Goal: Task Accomplishment & Management: Complete application form

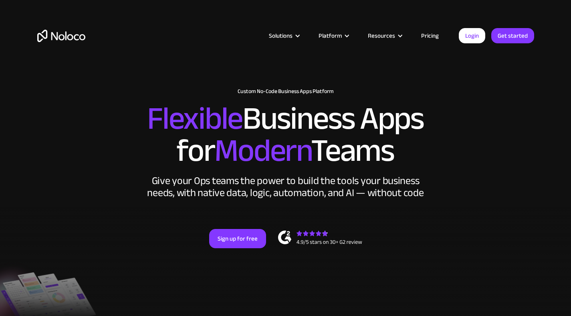
click at [434, 38] on link "Pricing" at bounding box center [430, 35] width 38 height 10
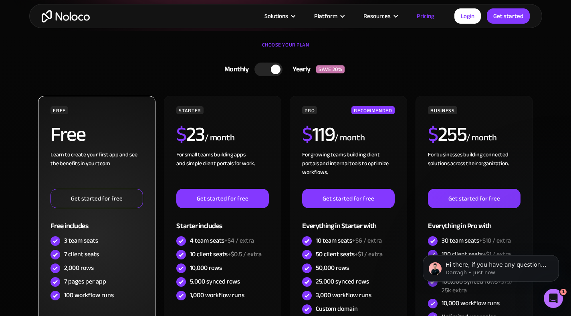
click at [108, 200] on link "Get started for free" at bounding box center [96, 198] width 92 height 19
